Goal: Check status: Check status

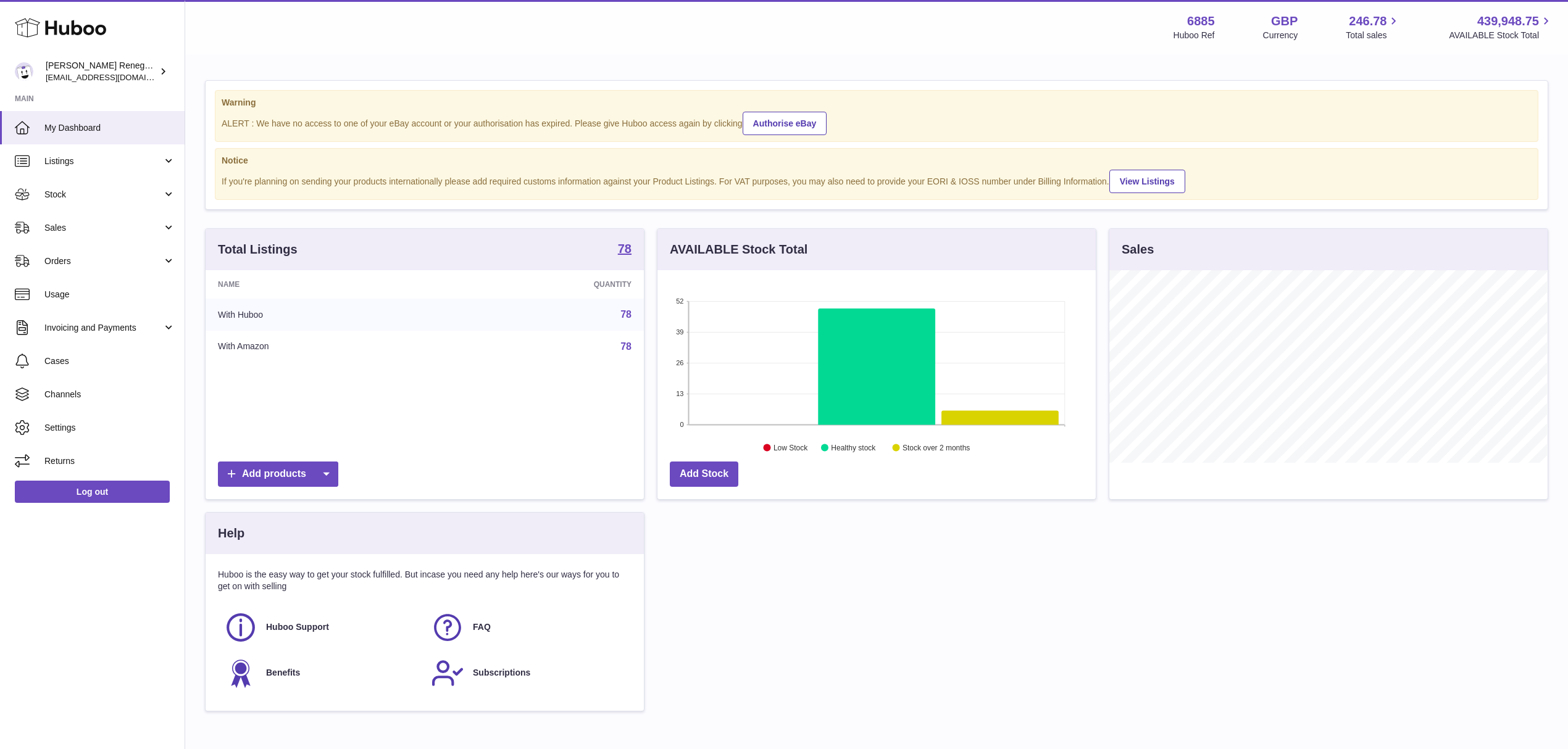
scroll to position [192, 438]
click at [122, 235] on link "Sales" at bounding box center [92, 227] width 185 height 33
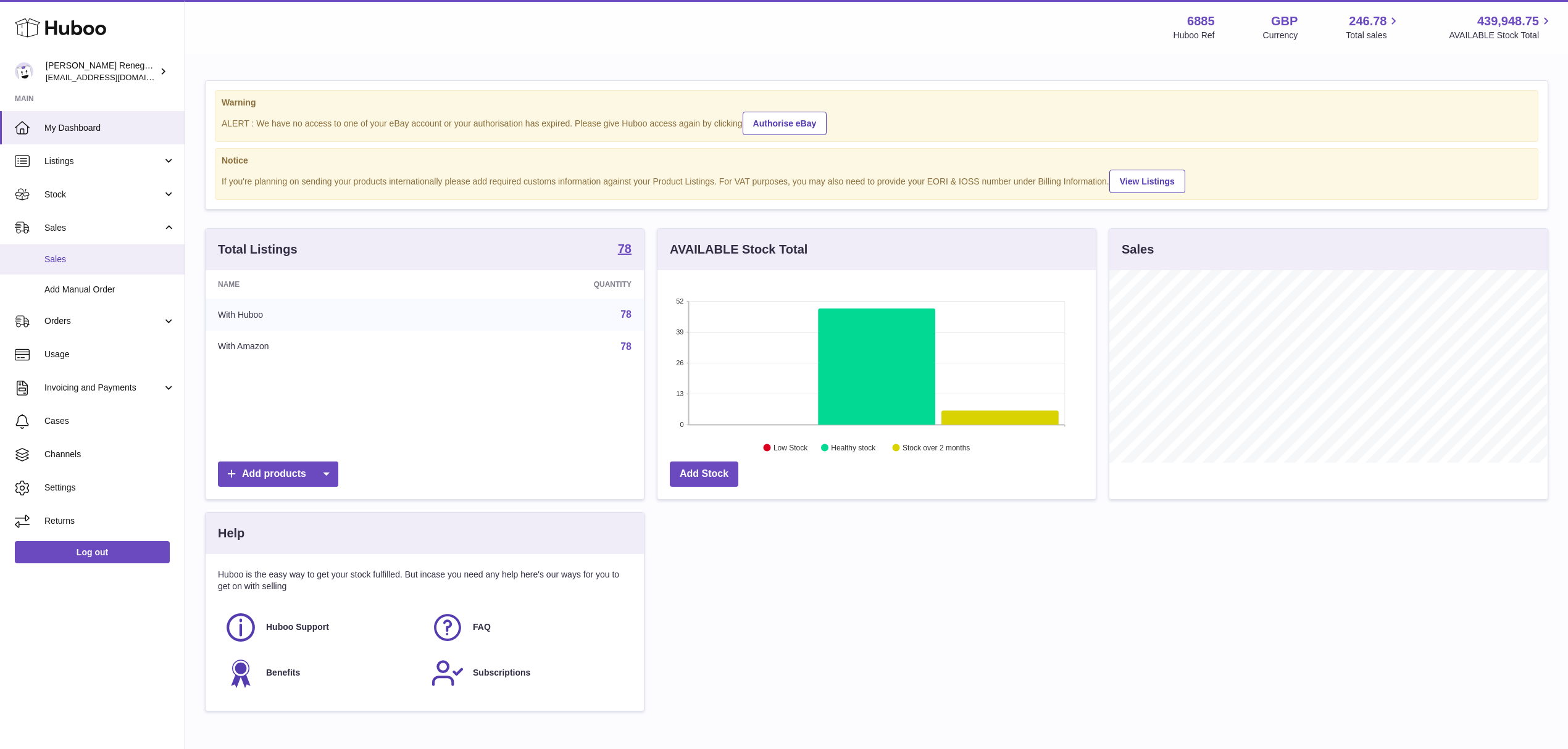
click at [116, 252] on link "Sales" at bounding box center [92, 259] width 185 height 30
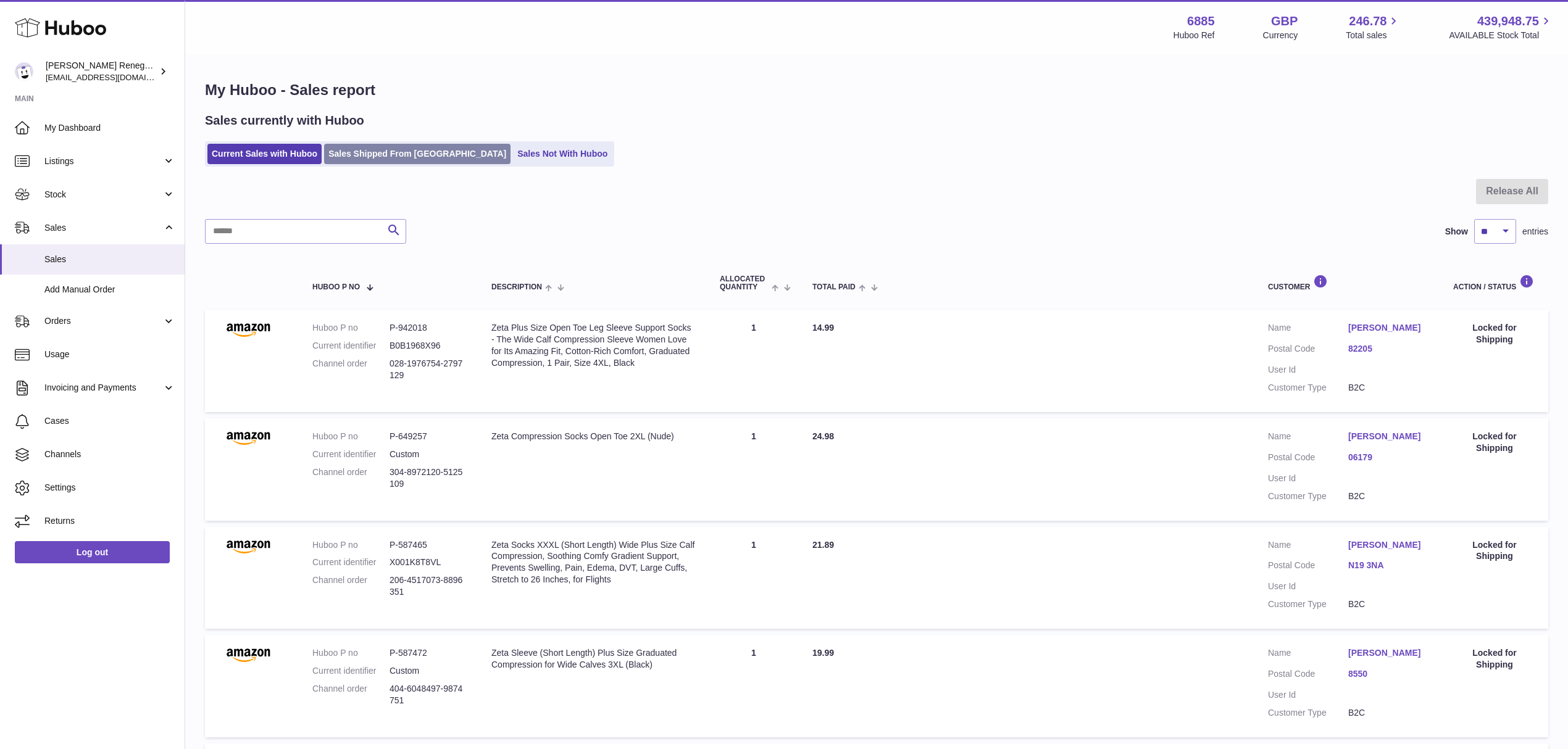
click at [413, 149] on link "Sales Shipped From Huboo" at bounding box center [417, 154] width 187 height 20
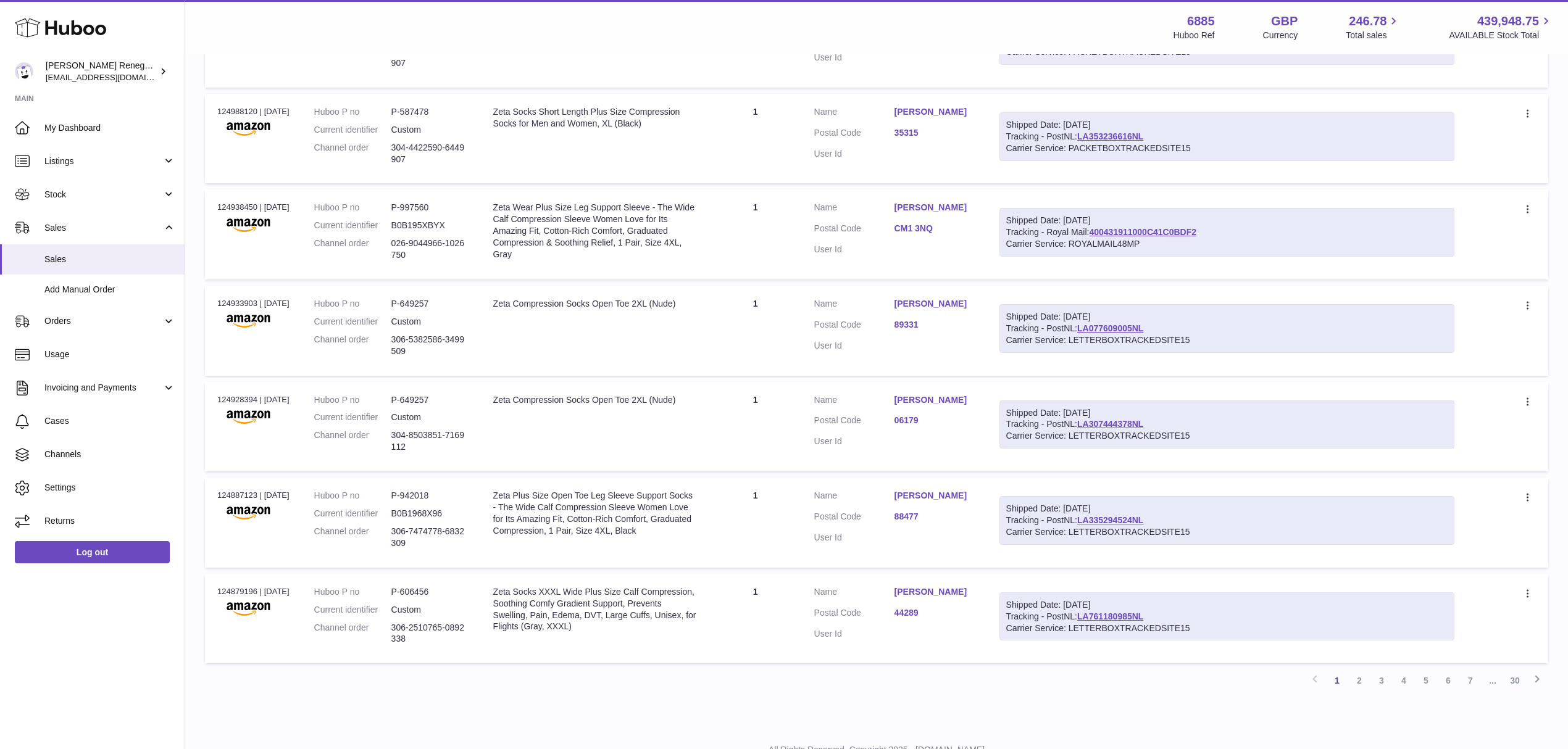
scroll to position [657, 0]
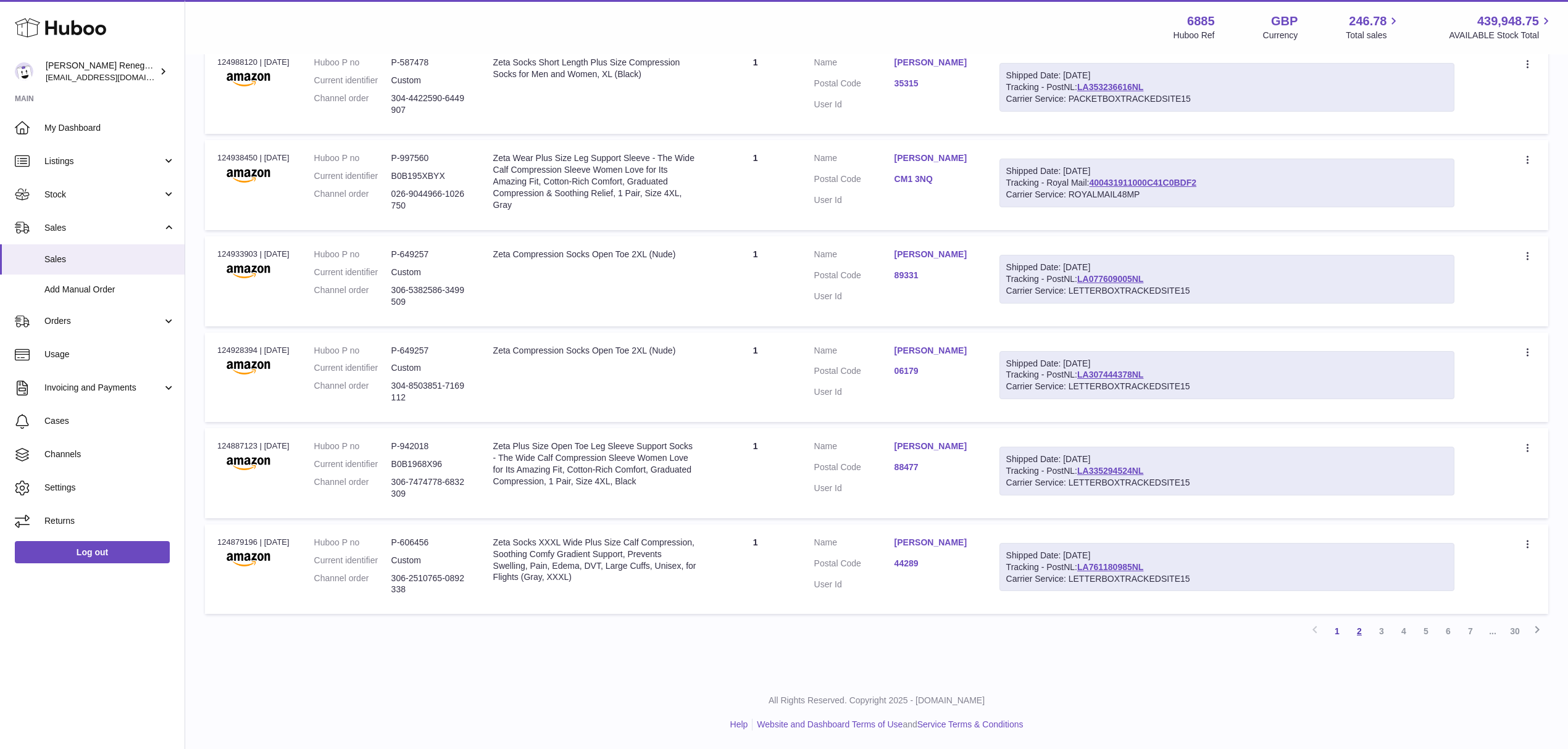
click at [1357, 630] on link "2" at bounding box center [1359, 631] width 22 height 22
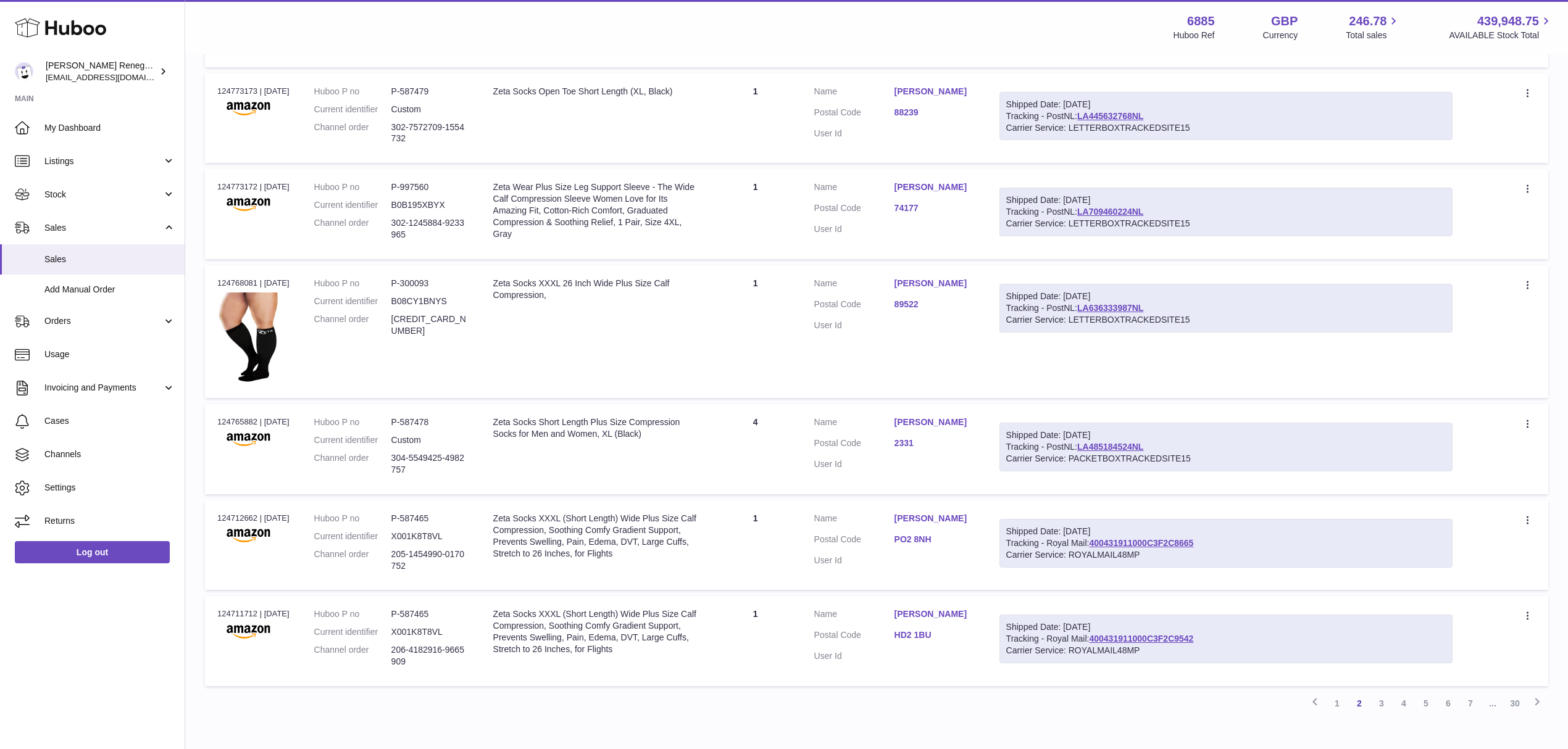
scroll to position [632, 0]
